Goal: Transaction & Acquisition: Purchase product/service

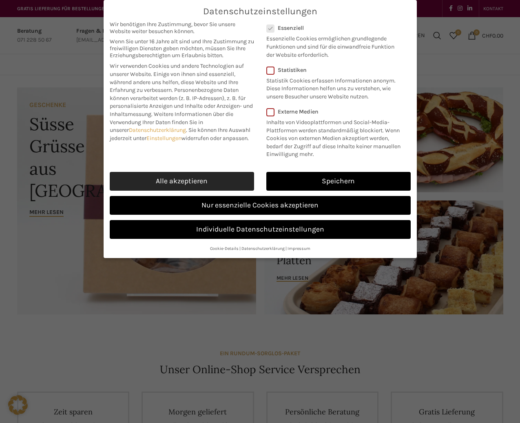
click at [205, 183] on link "Alle akzeptieren" at bounding box center [182, 181] width 144 height 19
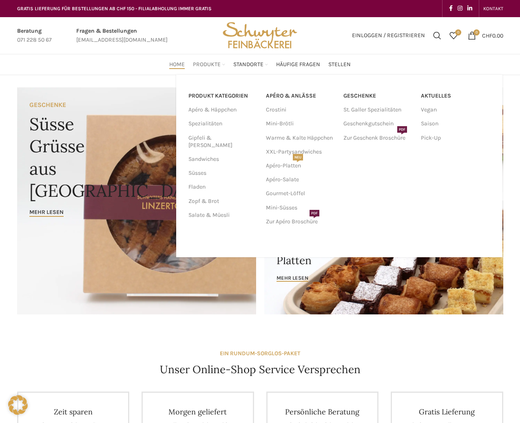
click at [213, 64] on span "Produkte" at bounding box center [207, 65] width 28 height 8
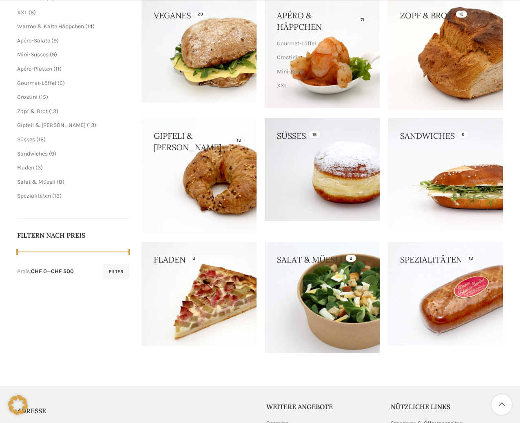
scroll to position [122, 0]
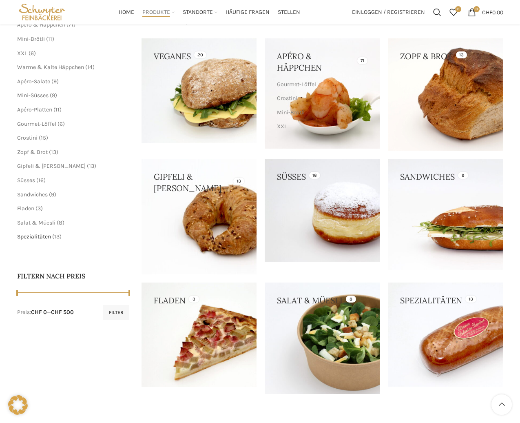
click at [40, 238] on span "Spezialitäten" at bounding box center [34, 236] width 34 height 7
